Goal: Transaction & Acquisition: Purchase product/service

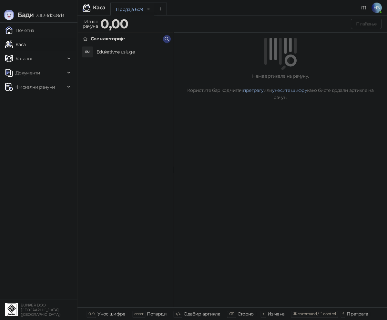
click at [113, 48] on h4 "Edukativne usluge" at bounding box center [132, 52] width 72 height 10
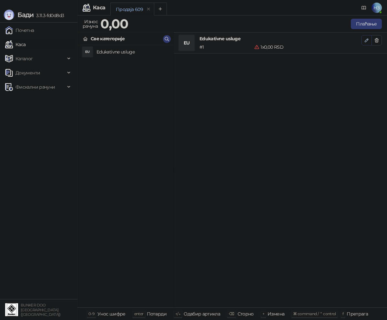
click at [366, 39] on icon "button" at bounding box center [366, 40] width 3 height 3
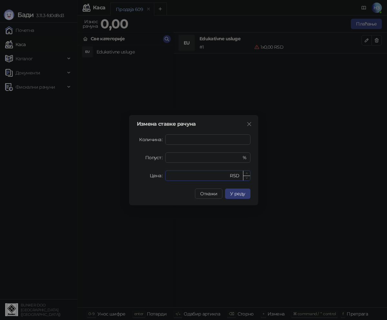
click at [180, 175] on input "*" at bounding box center [199, 176] width 60 height 10
drag, startPoint x: 183, startPoint y: 176, endPoint x: 165, endPoint y: 174, distance: 18.5
click at [165, 174] on div "Цена * RSD" at bounding box center [194, 176] width 114 height 10
type input "****"
click at [235, 193] on span "У реду" at bounding box center [237, 194] width 15 height 6
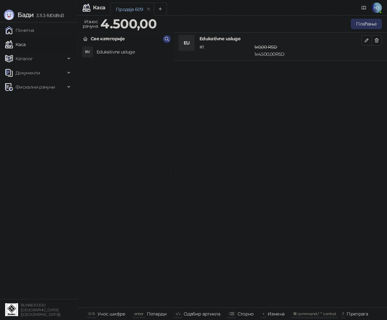
click at [357, 24] on button "Плаћање" at bounding box center [366, 24] width 31 height 10
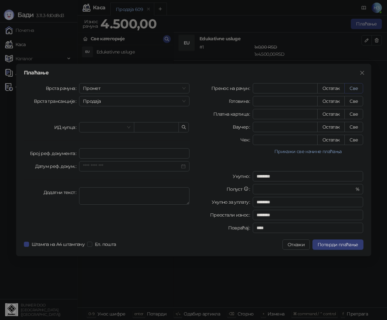
click at [355, 89] on button "Све" at bounding box center [353, 88] width 19 height 10
type input "****"
click at [337, 245] on span "Потврди плаћање" at bounding box center [338, 245] width 40 height 6
